Goal: Task Accomplishment & Management: Manage account settings

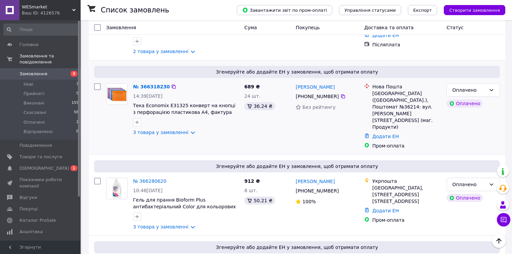
scroll to position [215, 0]
click at [153, 178] on link "№ 366280620" at bounding box center [149, 180] width 33 height 5
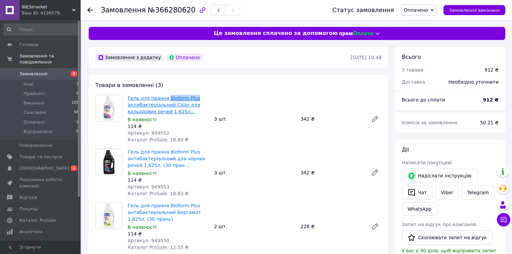
drag, startPoint x: 198, startPoint y: 96, endPoint x: 165, endPoint y: 98, distance: 32.3
click at [165, 98] on span "Гель для прання Bioform Plus антибактеріальний Color для кольорових речей 1,625…" at bounding box center [168, 105] width 81 height 20
copy link "Bioform Plus"
click at [89, 10] on icon at bounding box center [89, 9] width 5 height 5
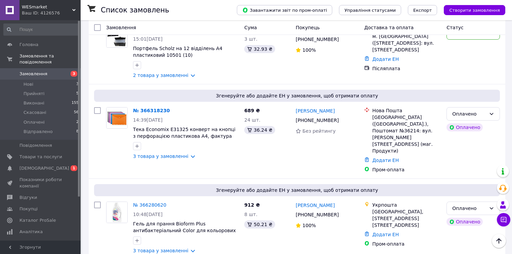
scroll to position [188, 0]
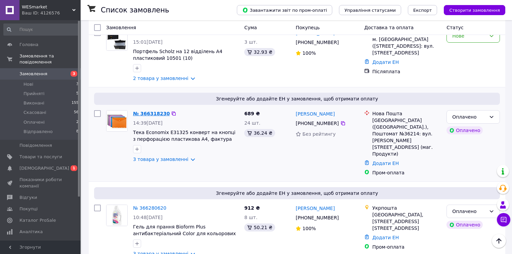
click at [153, 111] on link "№ 366318230" at bounding box center [151, 113] width 37 height 5
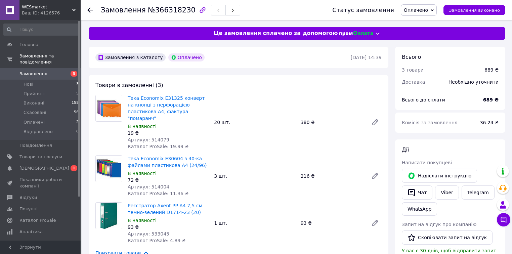
click at [159, 137] on span "Артикул: 514079" at bounding box center [149, 139] width 42 height 5
copy span "514079"
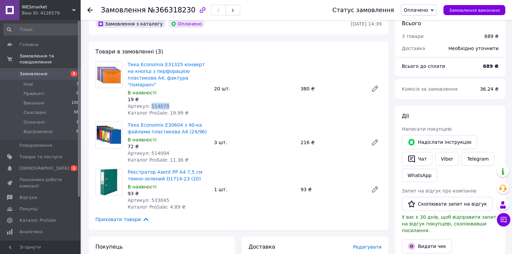
scroll to position [54, 0]
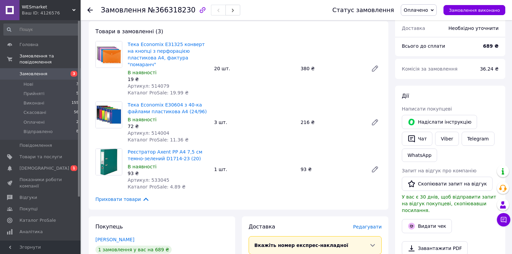
click at [157, 130] on span "Артикул: 514004" at bounding box center [149, 132] width 42 height 5
copy span "514004"
click at [159, 177] on span "Артикул: 533045" at bounding box center [149, 179] width 42 height 5
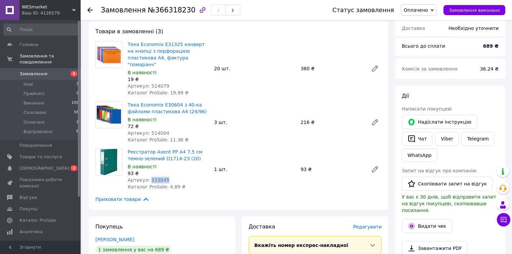
copy span "533045"
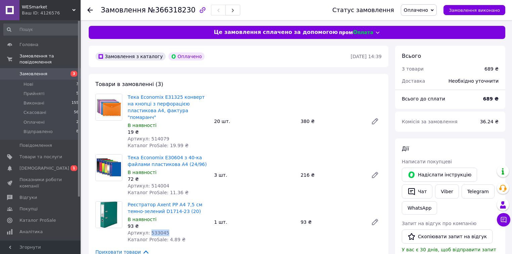
scroll to position [0, 0]
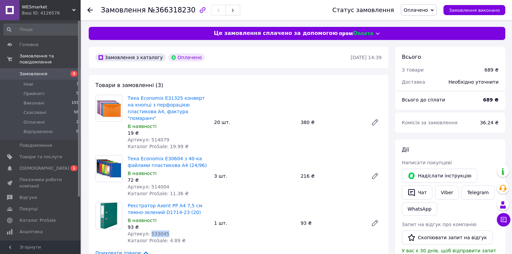
click at [437, 12] on span "Оплачено" at bounding box center [419, 9] width 36 height 11
click at [429, 23] on li "Прийнято" at bounding box center [419, 23] width 36 height 10
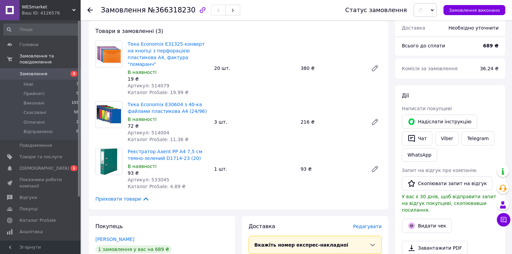
scroll to position [161, 0]
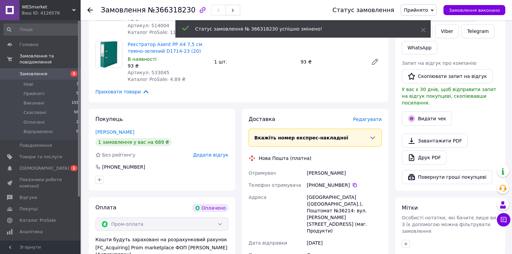
drag, startPoint x: 157, startPoint y: 125, endPoint x: 93, endPoint y: 127, distance: 64.6
click at [93, 127] on div "Покупець Давиденко Людмила 1 замовлення у вас на 689 ₴ Без рейтингу Додати відг…" at bounding box center [162, 150] width 146 height 82
copy link "Давиденко Людмила"
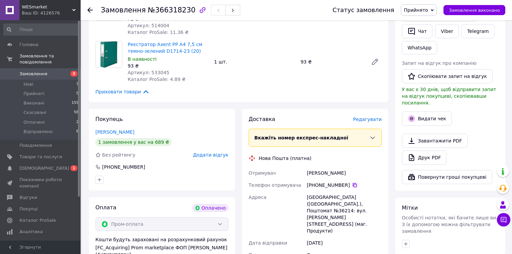
click at [353, 182] on icon at bounding box center [354, 184] width 5 height 5
drag, startPoint x: 302, startPoint y: 191, endPoint x: 346, endPoint y: 202, distance: 44.5
click at [346, 202] on div "Отримувач Давиденко Людмила Телефон отримувача +380 96 133 82 68   Адреса Київ …" at bounding box center [315, 220] width 136 height 106
copy div "Адреса Київ (Київська обл.), Поштомат №36214: вул. Петра Радченка, 12 (маг. Про…"
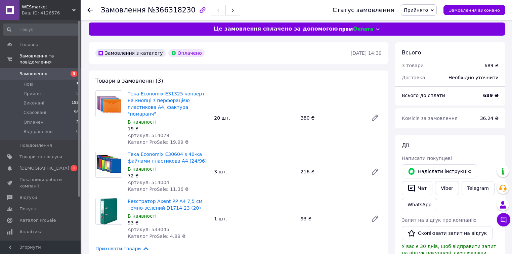
scroll to position [0, 0]
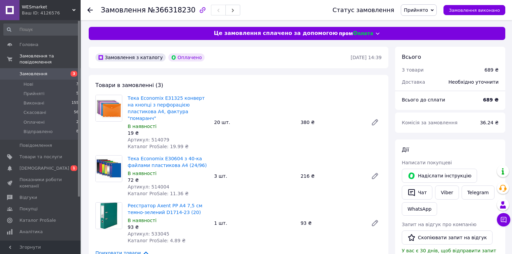
click at [160, 137] on span "Артикул: 514079" at bounding box center [149, 139] width 42 height 5
copy span "514079"
click at [154, 184] on span "Артикул: 514004" at bounding box center [149, 186] width 42 height 5
drag, startPoint x: 154, startPoint y: 181, endPoint x: 169, endPoint y: 250, distance: 70.7
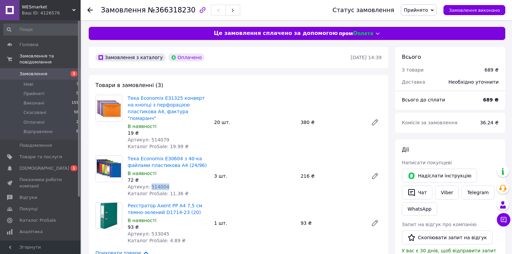
click at [154, 184] on span "Артикул: 514004" at bounding box center [149, 186] width 42 height 5
copy span "514004"
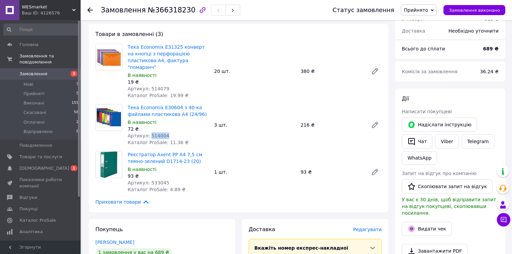
scroll to position [54, 0]
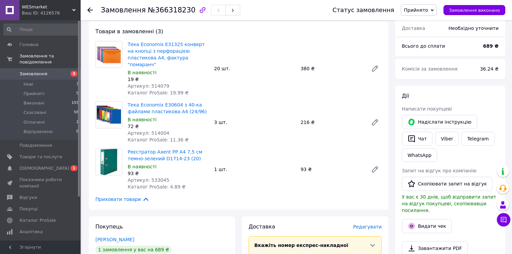
click at [156, 177] on span "Артикул: 533045" at bounding box center [149, 179] width 42 height 5
copy span "533045"
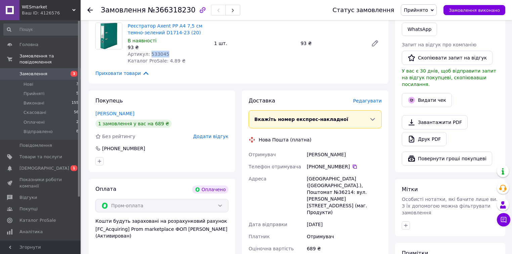
scroll to position [188, 0]
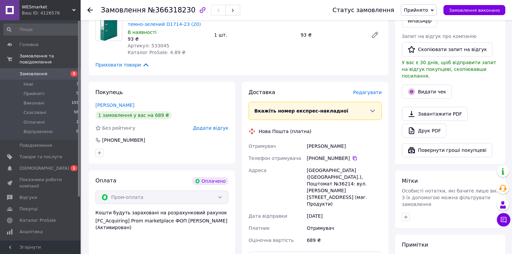
click at [90, 10] on use at bounding box center [89, 9] width 5 height 5
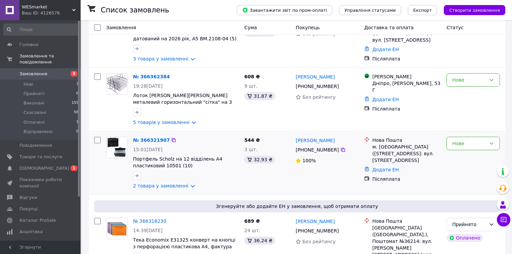
scroll to position [108, 0]
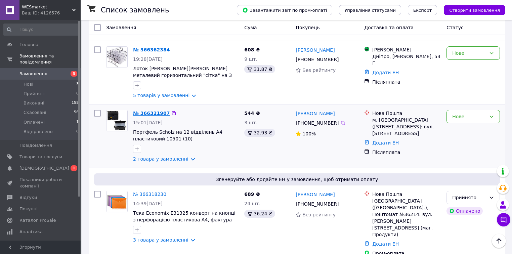
click at [144, 111] on link "№ 366321907" at bounding box center [151, 113] width 37 height 5
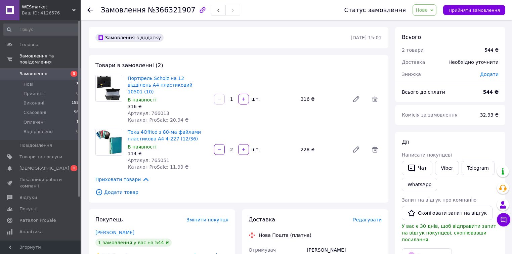
click at [436, 12] on span "Нове" at bounding box center [425, 9] width 24 height 11
drag, startPoint x: 274, startPoint y: 66, endPoint x: 152, endPoint y: 95, distance: 125.8
click at [273, 66] on div "Товари в замовленні (2) Портфель Scholz на 12 відділень А4 пластиковий 10501 (1…" at bounding box center [239, 128] width 300 height 147
click at [153, 111] on span "Артикул: 766013" at bounding box center [149, 113] width 42 height 5
drag, startPoint x: 153, startPoint y: 106, endPoint x: 149, endPoint y: 114, distance: 9.2
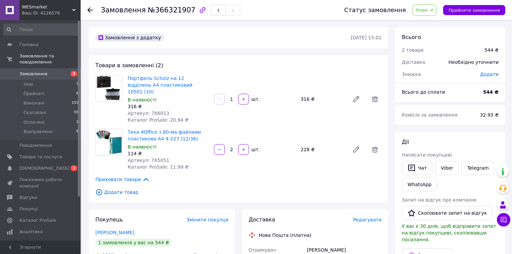
click at [153, 111] on span "Артикул: 766013" at bounding box center [149, 113] width 42 height 5
click at [152, 111] on span "Артикул: 766013" at bounding box center [149, 113] width 42 height 5
copy span "766013"
click at [154, 158] on span "Артикул: 765051" at bounding box center [149, 160] width 42 height 5
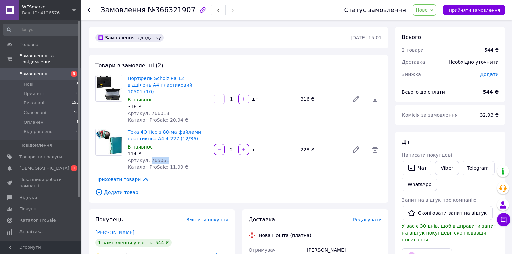
click at [154, 158] on span "Артикул: 765051" at bounding box center [149, 160] width 42 height 5
click at [433, 9] on icon at bounding box center [431, 10] width 3 height 3
click at [434, 23] on li "Прийнято" at bounding box center [431, 23] width 36 height 10
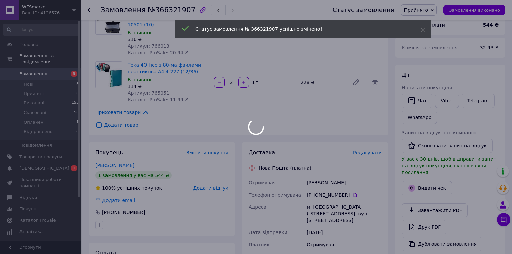
scroll to position [81, 0]
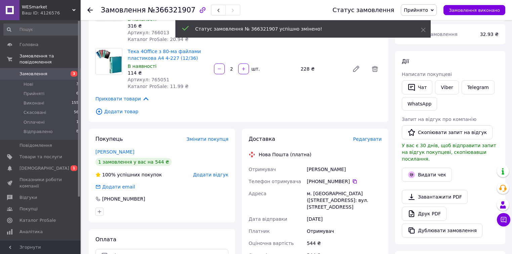
drag, startPoint x: 146, startPoint y: 144, endPoint x: 90, endPoint y: 147, distance: 55.8
click at [90, 147] on div "Покупець Змінити покупця Полянська Руслана 1 замовлення у вас на 544 ₴ 100% усп…" at bounding box center [162, 176] width 146 height 94
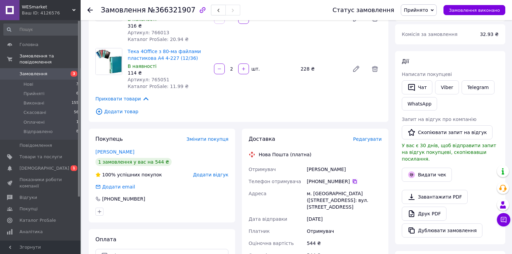
click at [352, 179] on icon at bounding box center [354, 181] width 5 height 5
drag, startPoint x: 310, startPoint y: 188, endPoint x: 339, endPoint y: 198, distance: 30.6
click at [339, 198] on div "Отримувач Полянська Руслана Телефон отримувача +380 97 172 18 82   Адреса м. Пі…" at bounding box center [315, 227] width 136 height 129
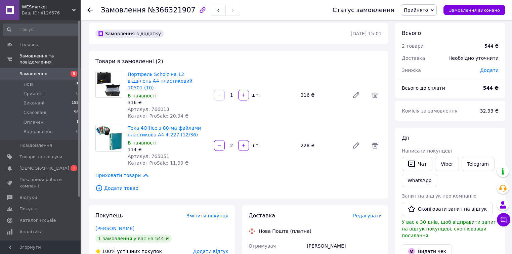
scroll to position [0, 0]
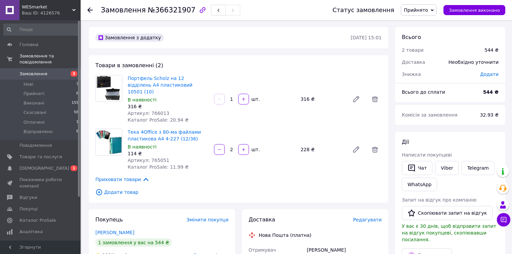
click at [155, 111] on span "Артикул: 766013" at bounding box center [149, 113] width 42 height 5
click at [159, 158] on span "Артикул: 765051" at bounding box center [149, 160] width 42 height 5
click at [90, 11] on icon at bounding box center [89, 9] width 5 height 5
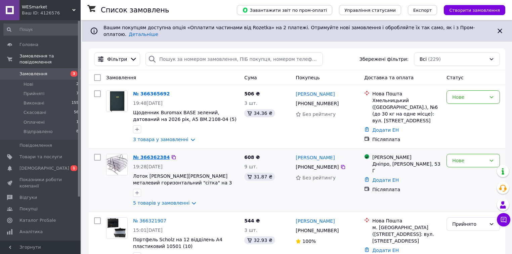
click at [153, 155] on link "№ 366362384" at bounding box center [151, 157] width 37 height 5
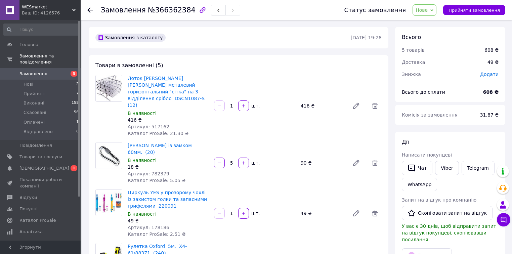
click at [152, 124] on span "Артикул: 517162" at bounding box center [149, 126] width 42 height 5
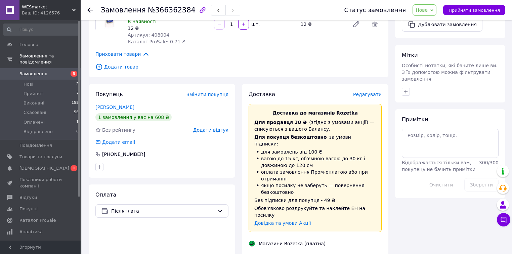
scroll to position [376, 0]
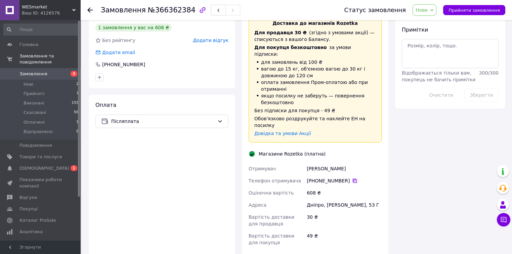
click at [352, 178] on icon at bounding box center [354, 180] width 5 height 5
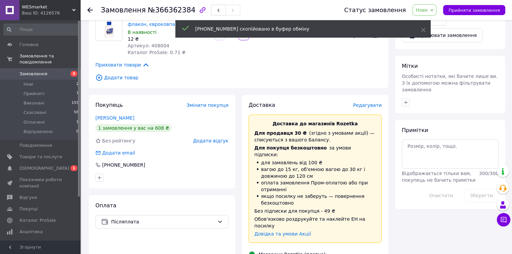
scroll to position [269, 0]
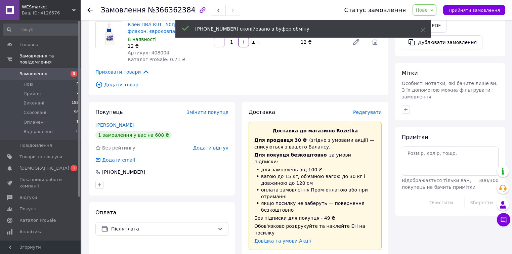
drag, startPoint x: 140, startPoint y: 103, endPoint x: 85, endPoint y: 114, distance: 56.1
click at [93, 105] on div "Покупець Змінити покупця Колодяжний Сергій 1 замовлення у вас на 608 ₴ Без рейт…" at bounding box center [162, 149] width 146 height 94
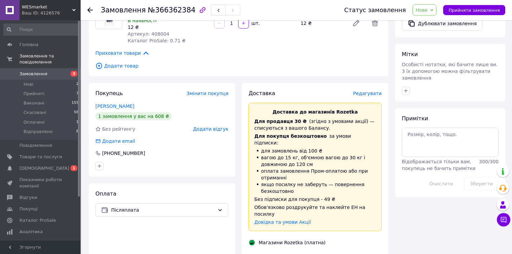
scroll to position [376, 0]
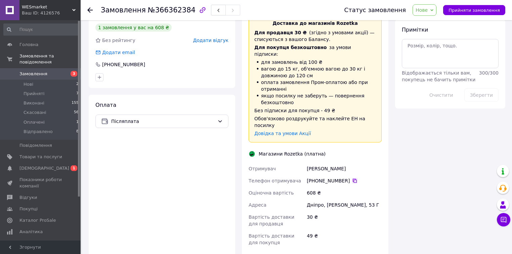
drag, startPoint x: 349, startPoint y: 145, endPoint x: 303, endPoint y: 208, distance: 77.6
click at [352, 178] on icon at bounding box center [354, 180] width 5 height 5
drag, startPoint x: 306, startPoint y: 169, endPoint x: 361, endPoint y: 253, distance: 100.1
click at [366, 199] on div "Дніпро, Калинова, 53 Г" at bounding box center [344, 205] width 78 height 12
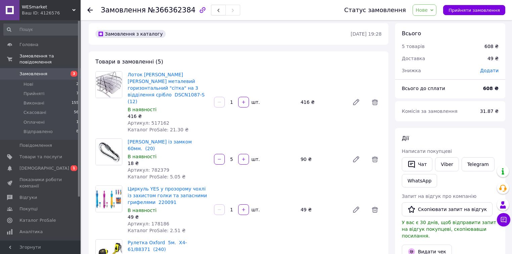
scroll to position [0, 0]
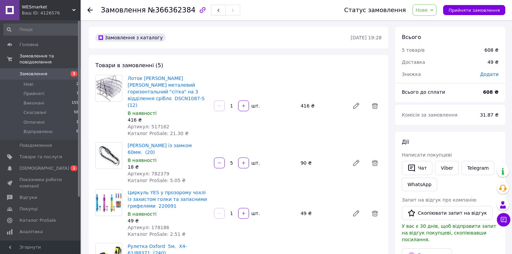
click at [153, 124] on span "Артикул: 517162" at bounding box center [149, 126] width 42 height 5
click at [159, 171] on span "Артикул: 782379" at bounding box center [149, 173] width 42 height 5
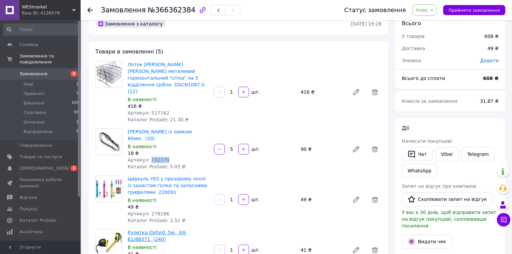
scroll to position [81, 0]
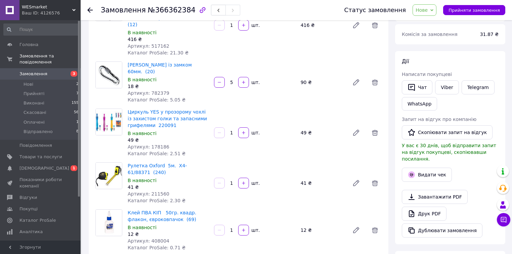
click at [157, 144] on span "Артикул: 178186" at bounding box center [149, 146] width 42 height 5
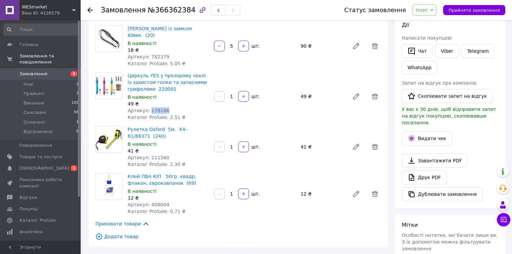
scroll to position [134, 0]
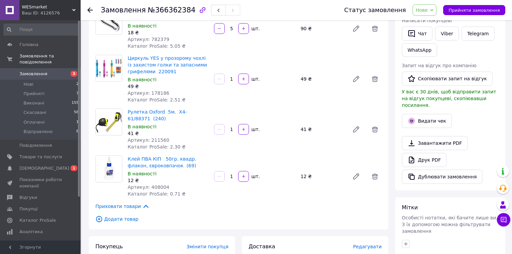
click at [150, 137] on span "Артикул: 211560" at bounding box center [149, 139] width 42 height 5
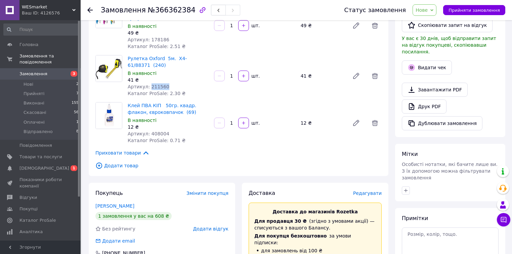
scroll to position [188, 0]
click at [154, 131] on span "Артикул: 408004" at bounding box center [149, 133] width 42 height 5
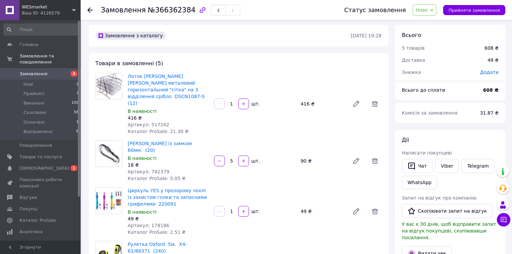
scroll to position [0, 0]
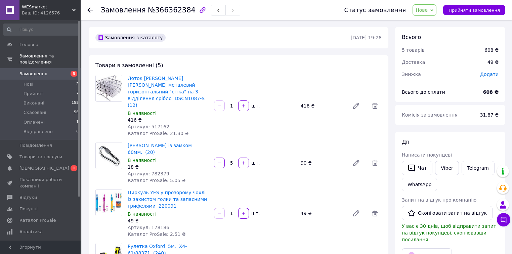
click at [159, 171] on span "Артикул: 782379" at bounding box center [149, 173] width 42 height 5
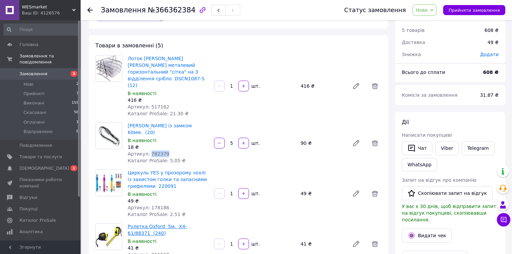
scroll to position [81, 0]
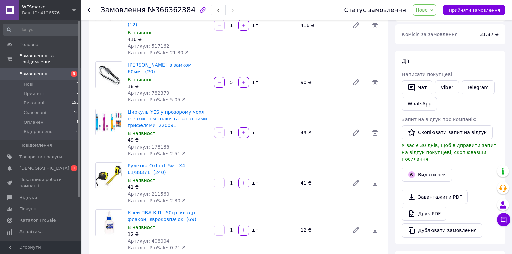
click at [156, 144] on span "Артикул: 178186" at bounding box center [149, 146] width 42 height 5
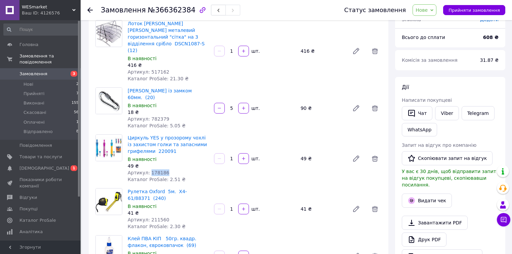
scroll to position [54, 0]
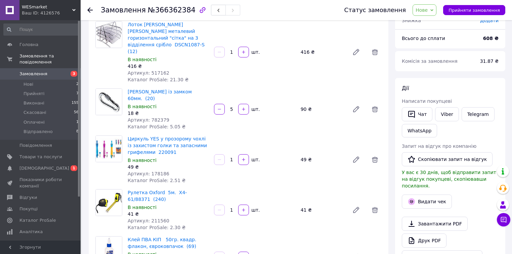
click at [155, 117] on span "Артикул: 782379" at bounding box center [149, 119] width 42 height 5
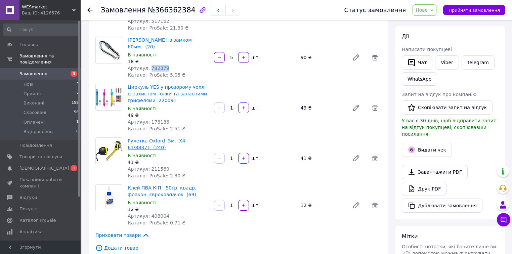
scroll to position [108, 0]
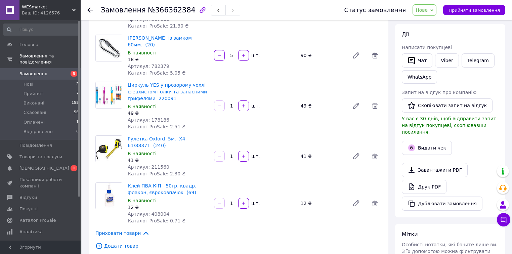
click at [156, 164] on span "Артикул: 211560" at bounding box center [149, 166] width 42 height 5
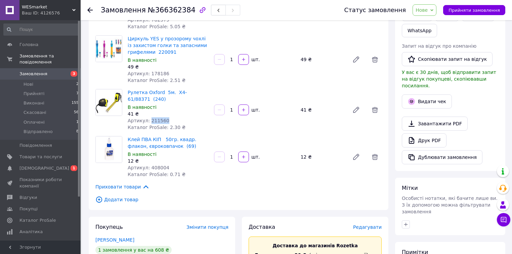
scroll to position [161, 0]
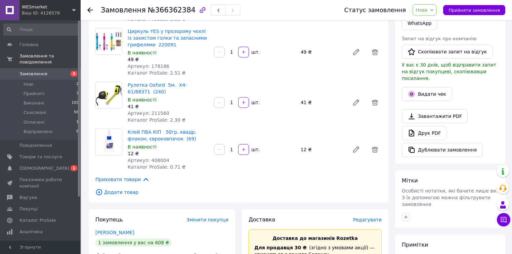
click at [156, 158] on span "Артикул: 408004" at bounding box center [149, 160] width 42 height 5
click at [436, 10] on div "Нове Прийнято Виконано Скасовано Оплачено Відправлено" at bounding box center [425, 9] width 24 height 11
click at [435, 24] on li "Прийнято" at bounding box center [431, 23] width 36 height 10
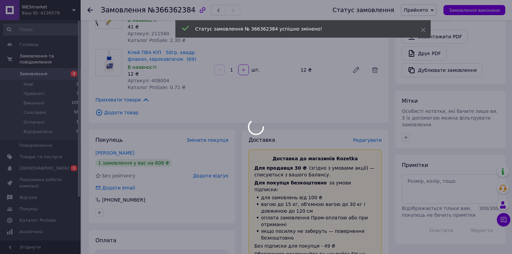
scroll to position [242, 0]
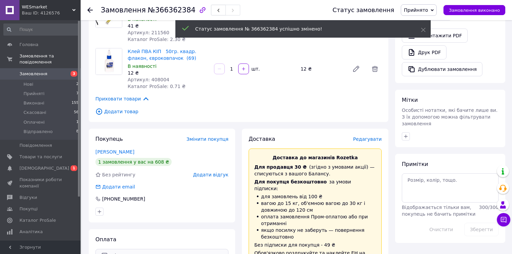
drag, startPoint x: 144, startPoint y: 131, endPoint x: 118, endPoint y: 236, distance: 108.1
click at [83, 132] on div "Замовлення №366362384 Статус замовлення Прийнято Виконано Скасовано Оплачено Ві…" at bounding box center [297, 151] width 430 height 746
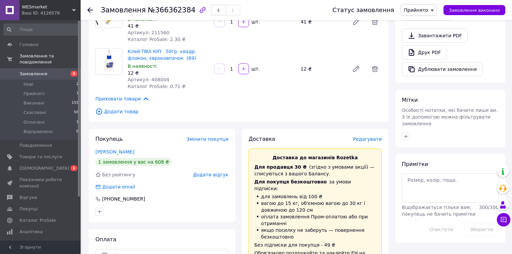
drag, startPoint x: 90, startPoint y: 9, endPoint x: 93, endPoint y: 18, distance: 9.4
click at [90, 9] on icon at bounding box center [89, 9] width 5 height 5
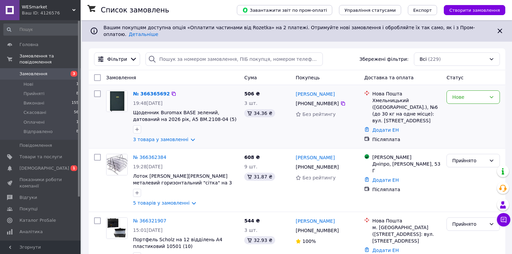
click at [149, 92] on div "№ 366365692" at bounding box center [151, 94] width 38 height 8
click at [149, 91] on link "№ 366365692" at bounding box center [151, 93] width 37 height 5
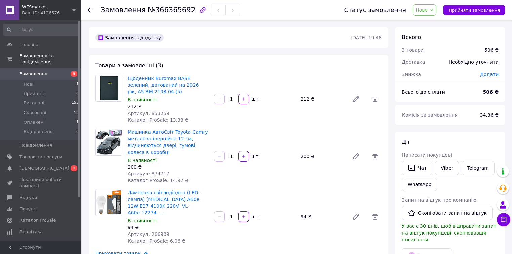
click at [153, 115] on span "Артикул: 853259" at bounding box center [149, 113] width 42 height 5
drag, startPoint x: 153, startPoint y: 115, endPoint x: 166, endPoint y: 138, distance: 26.5
click at [153, 115] on span "Артикул: 853259" at bounding box center [149, 113] width 42 height 5
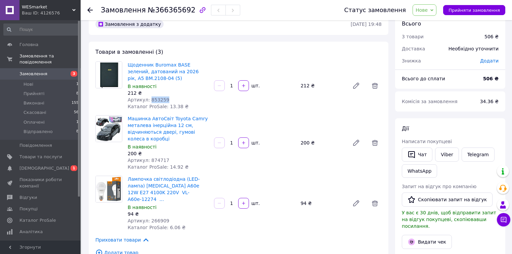
scroll to position [54, 0]
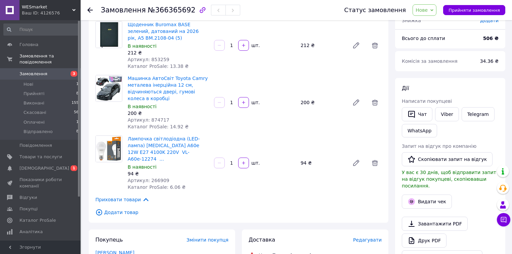
click at [159, 118] on span "Артикул: 874717" at bounding box center [149, 119] width 42 height 5
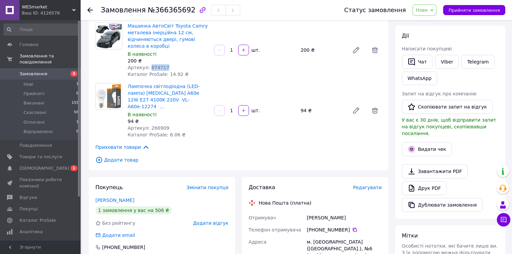
scroll to position [108, 0]
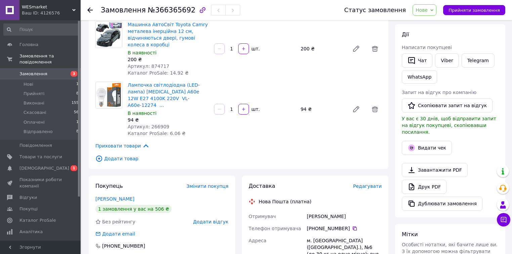
click at [156, 124] on span "Артикул: 266909" at bounding box center [149, 126] width 42 height 5
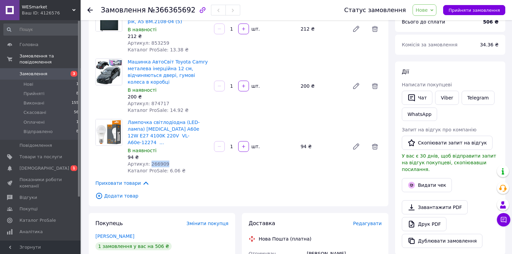
scroll to position [0, 0]
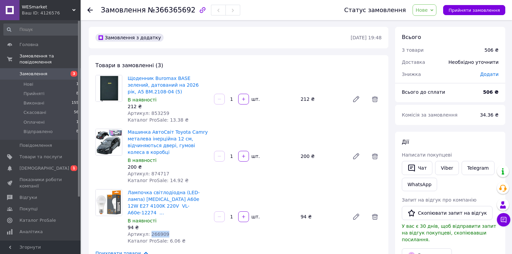
drag, startPoint x: 441, startPoint y: 10, endPoint x: 438, endPoint y: 15, distance: 5.3
click at [436, 10] on span "Нове" at bounding box center [425, 9] width 24 height 11
click at [431, 24] on li "Прийнято" at bounding box center [431, 23] width 36 height 10
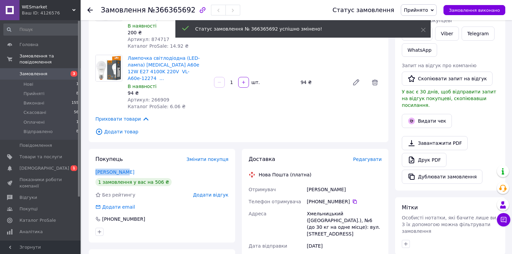
drag, startPoint x: 124, startPoint y: 165, endPoint x: 94, endPoint y: 165, distance: 29.9
click at [94, 165] on div "Покупець Змінити покупця Лузан Дарія 1 замовлення у вас на 506 ₴ Без рейтингу Д…" at bounding box center [162, 196] width 146 height 94
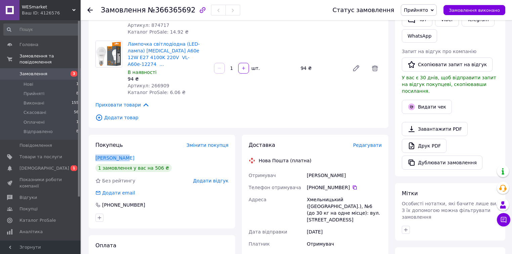
scroll to position [215, 0]
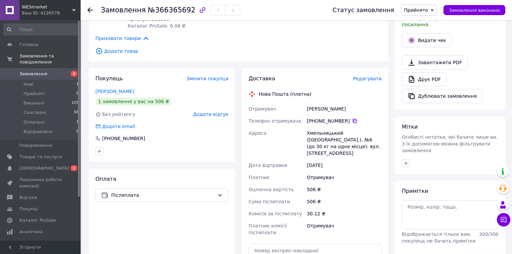
click at [352, 118] on icon at bounding box center [354, 120] width 5 height 5
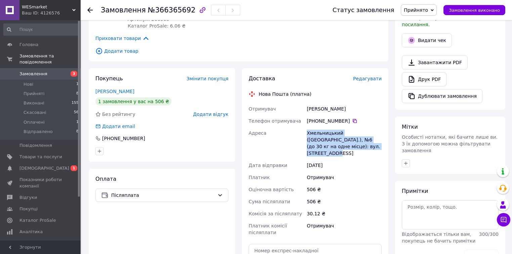
drag, startPoint x: 303, startPoint y: 127, endPoint x: 358, endPoint y: 137, distance: 56.6
click at [358, 137] on div "Отримувач Лузан Дарія Телефон отримувача +380 66 635 42 62   Адреса Хмельницьки…" at bounding box center [315, 171] width 136 height 136
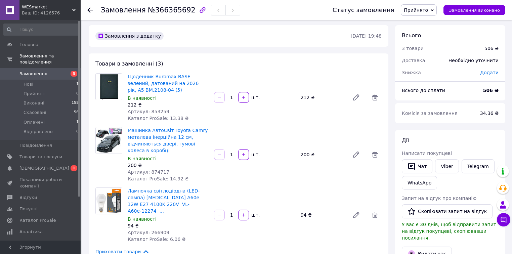
scroll to position [0, 0]
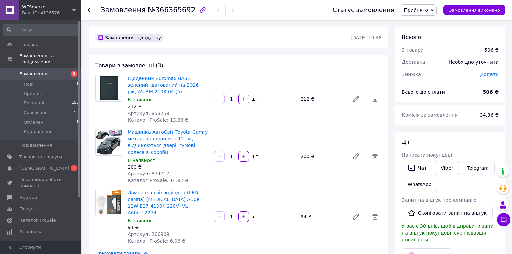
click at [151, 113] on span "Артикул: 853259" at bounding box center [149, 113] width 42 height 5
drag, startPoint x: 151, startPoint y: 113, endPoint x: 203, endPoint y: 253, distance: 150.2
click at [151, 113] on span "Артикул: 853259" at bounding box center [149, 113] width 42 height 5
click at [160, 173] on span "Артикул: 874717" at bounding box center [149, 173] width 42 height 5
drag, startPoint x: 160, startPoint y: 173, endPoint x: 180, endPoint y: 229, distance: 59.1
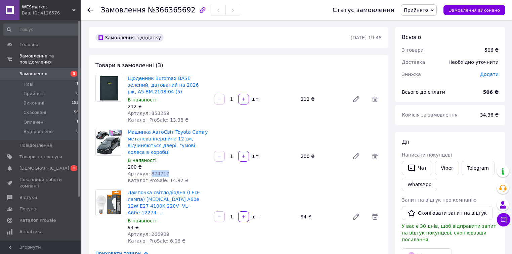
click at [160, 175] on span "Артикул: 874717" at bounding box center [149, 173] width 42 height 5
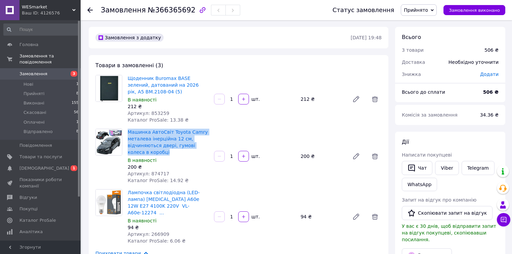
drag, startPoint x: 125, startPoint y: 132, endPoint x: 170, endPoint y: 152, distance: 49.2
click at [170, 152] on div "Машинка АвтоСвіт Toyota Camry металева інерційна 12 см, відчиняються двері, гум…" at bounding box center [168, 156] width 86 height 58
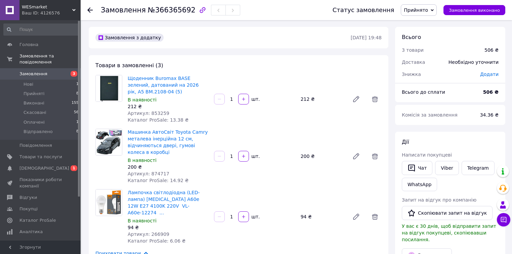
click at [154, 174] on span "Артикул: 874717" at bounding box center [149, 173] width 42 height 5
click at [154, 173] on span "Артикул: 874717" at bounding box center [149, 173] width 42 height 5
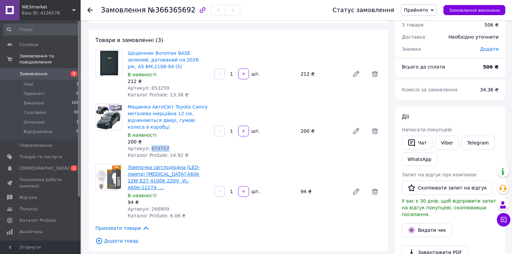
scroll to position [27, 0]
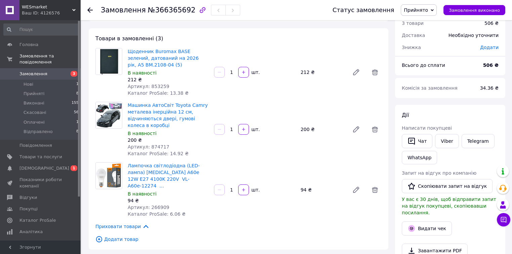
click at [155, 205] on span "Артикул: 266909" at bounding box center [149, 207] width 42 height 5
drag, startPoint x: 155, startPoint y: 200, endPoint x: 169, endPoint y: 234, distance: 36.3
click at [156, 205] on span "Артикул: 266909" at bounding box center [149, 207] width 42 height 5
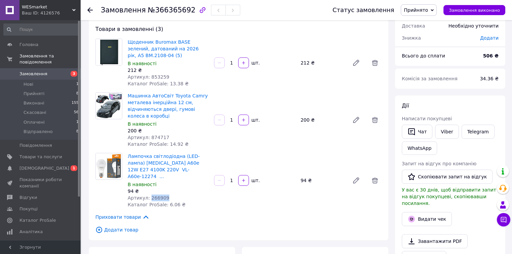
scroll to position [0, 0]
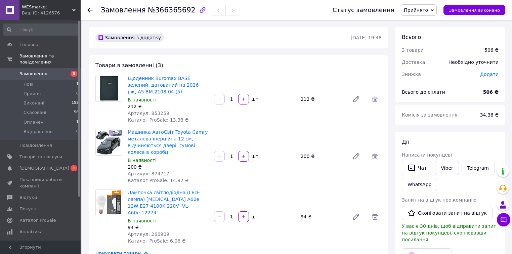
click at [89, 10] on use at bounding box center [89, 9] width 5 height 5
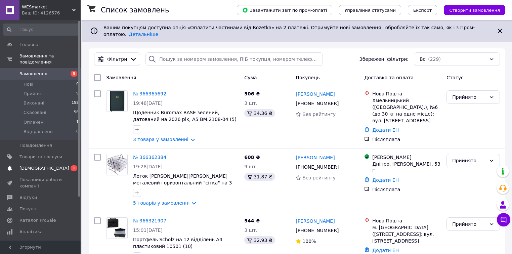
click at [31, 165] on span "[DEMOGRAPHIC_DATA]" at bounding box center [44, 168] width 50 height 6
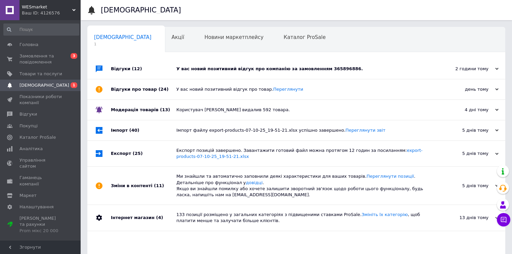
click at [229, 68] on div "У вас новий позитивний відгук про компанію за замовленням 365896886." at bounding box center [303, 69] width 255 height 6
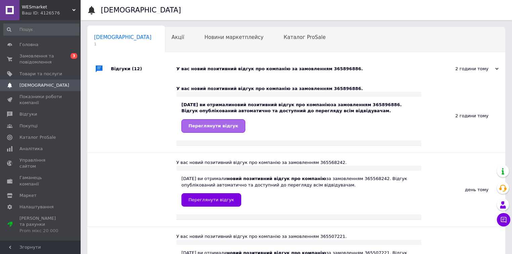
click at [201, 122] on link "Переглянути відгук" at bounding box center [213, 125] width 64 height 13
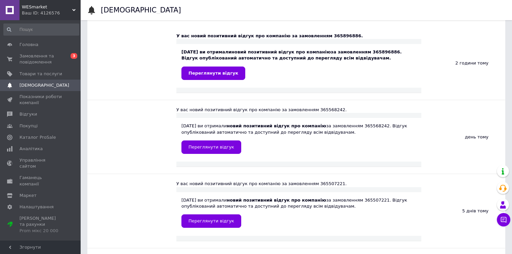
scroll to position [54, 0]
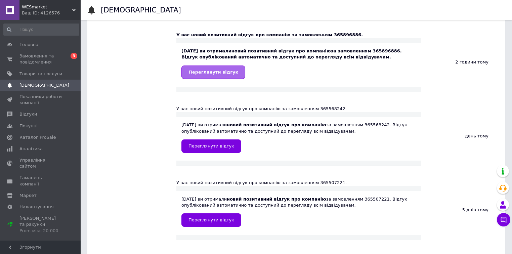
click at [217, 74] on span "Переглянути відгук" at bounding box center [213, 72] width 50 height 5
click at [30, 117] on span "Відгуки" at bounding box center [27, 114] width 17 height 6
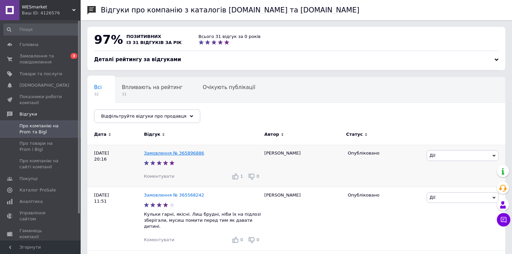
click at [177, 152] on link "Замовлення № 365896886" at bounding box center [174, 153] width 60 height 5
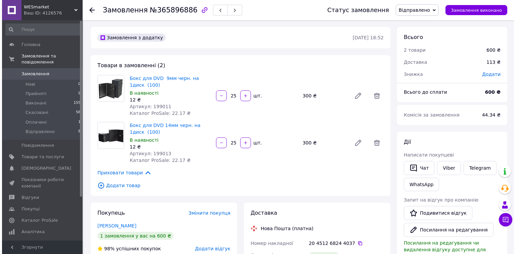
scroll to position [80, 0]
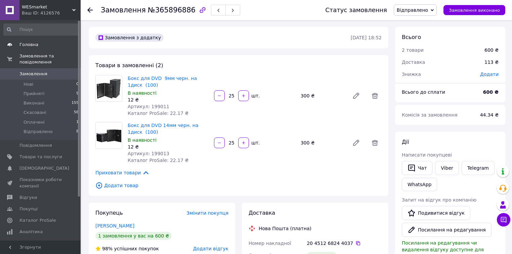
click at [30, 46] on span "Головна" at bounding box center [28, 45] width 19 height 6
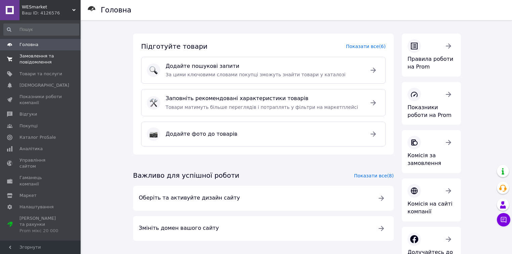
click at [35, 59] on span "Замовлення та повідомлення" at bounding box center [40, 59] width 43 height 12
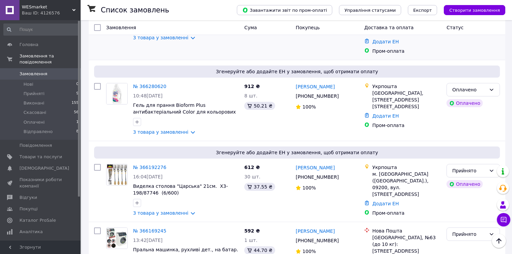
scroll to position [323, 0]
